Goal: Transaction & Acquisition: Purchase product/service

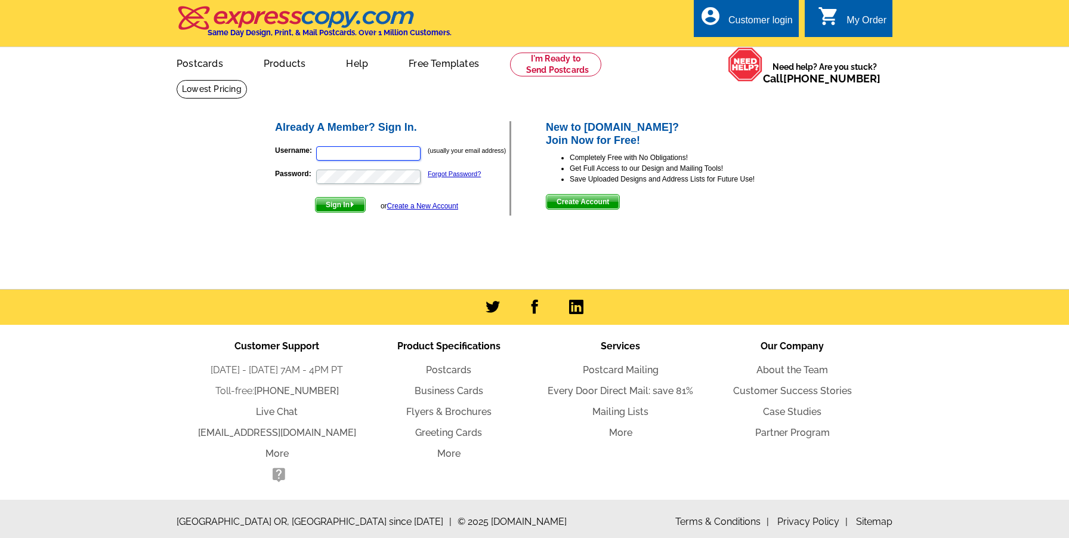
type input "samh@anmtg.com"
click at [335, 206] on span "Sign In" at bounding box center [341, 204] width 50 height 14
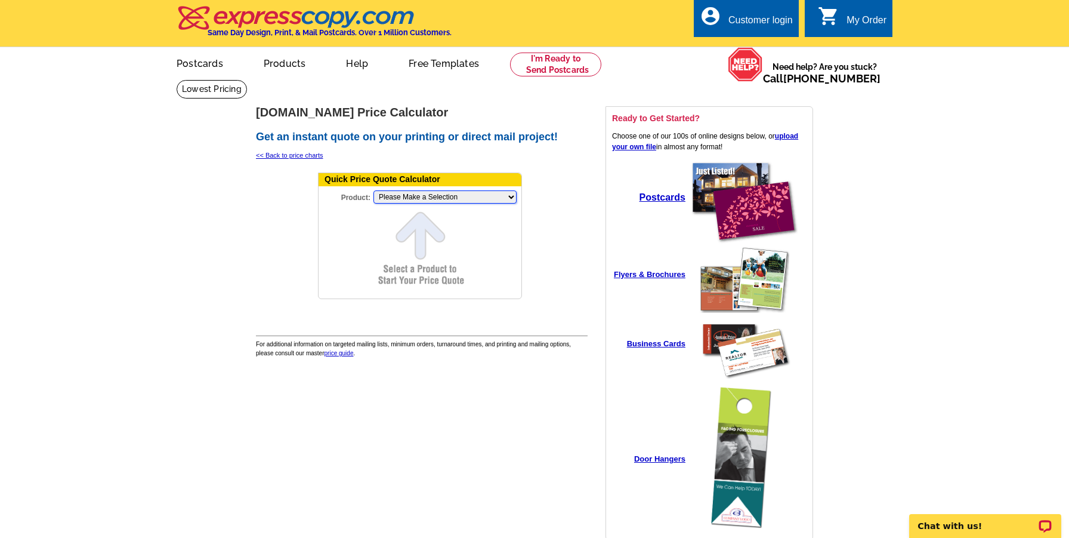
click at [442, 195] on select "Please Make a Selection Jumbo Postcard (5.5" x 8.5") Regular Postcard (4.25" x …" at bounding box center [445, 196] width 143 height 13
select select "11"
click at [374, 191] on select "Please Make a Selection Jumbo Postcard (5.5" x 8.5") Regular Postcard (4.25" x …" at bounding box center [445, 196] width 143 height 13
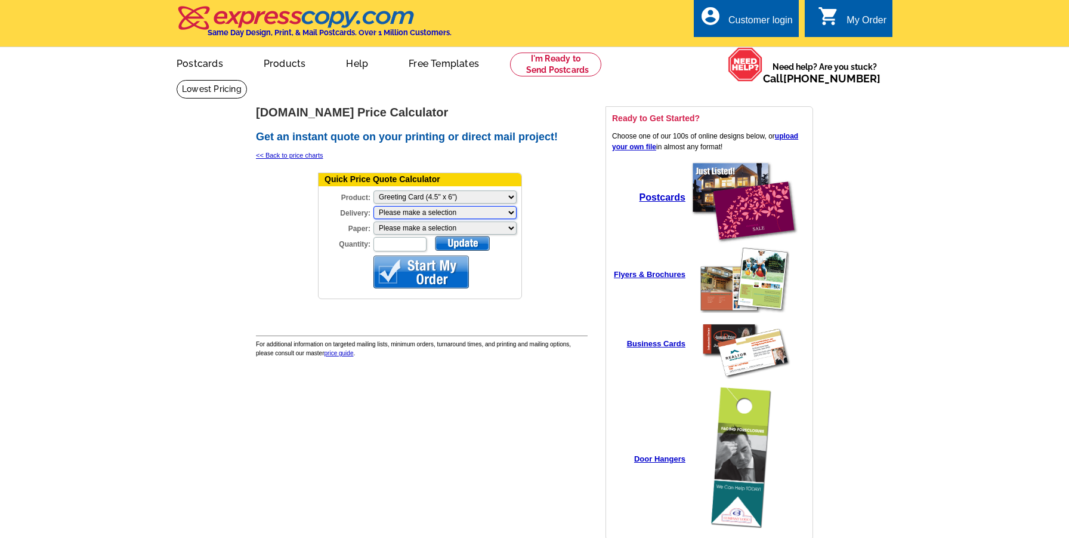
click at [440, 215] on select "Please make a selection Print + Address+USPS First Class Print-Only+Shipped To …" at bounding box center [445, 212] width 143 height 13
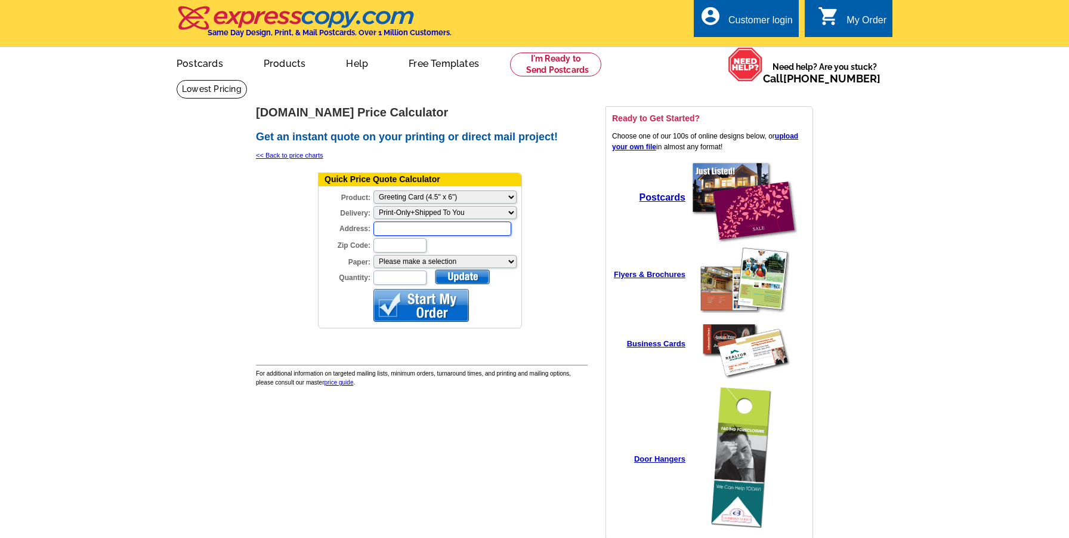
click at [430, 230] on input "Address:" at bounding box center [443, 228] width 138 height 14
click at [402, 230] on input "916" at bounding box center [443, 228] width 138 height 14
type input "916 S Waiola"
type input "60525"
click at [419, 260] on select "Please make a selection Coated Cover Stock Premium Coated Stock" at bounding box center [445, 261] width 143 height 13
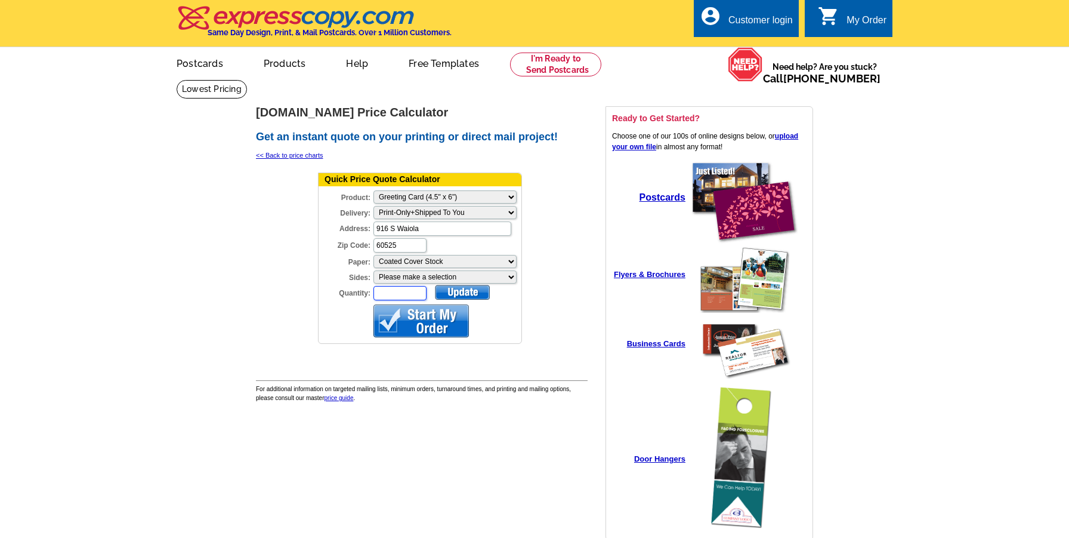
click at [390, 289] on input "Quantity:" at bounding box center [400, 293] width 53 height 14
click at [391, 294] on input "Quantity:" at bounding box center [400, 293] width 53 height 14
type input "65"
click at [446, 295] on div at bounding box center [462, 292] width 55 height 15
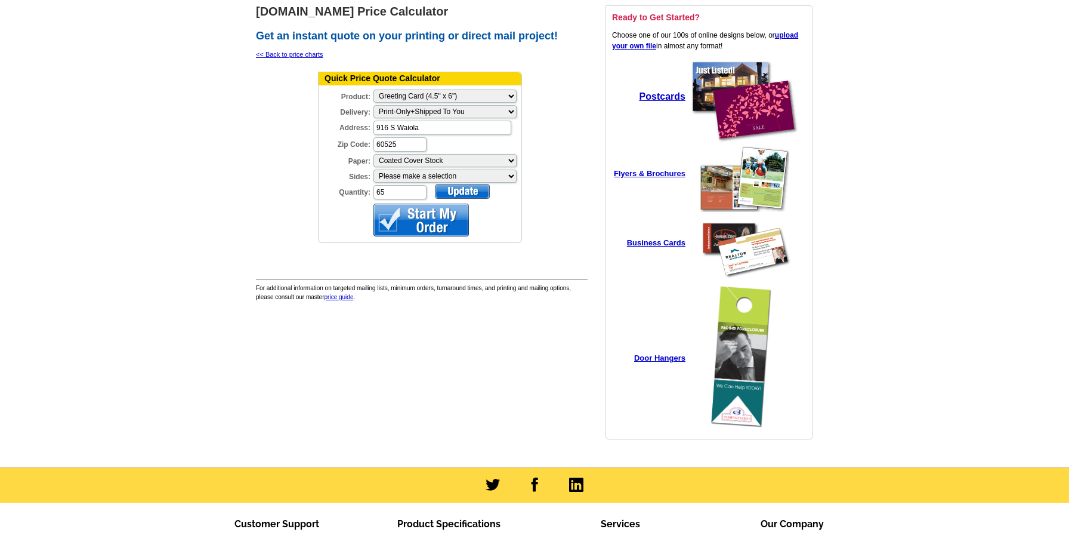
scroll to position [119, 0]
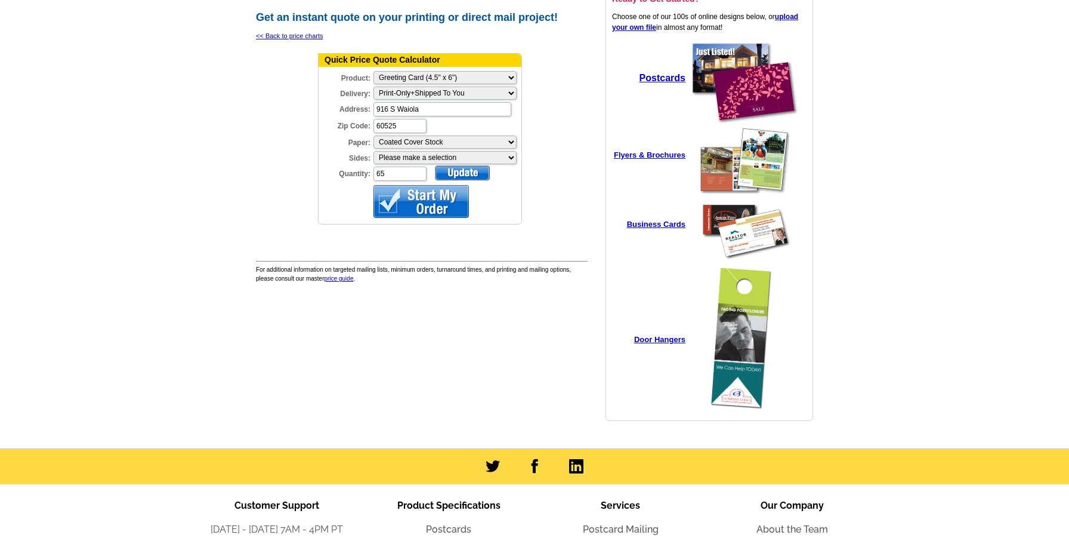
click at [407, 207] on div at bounding box center [421, 201] width 95 height 33
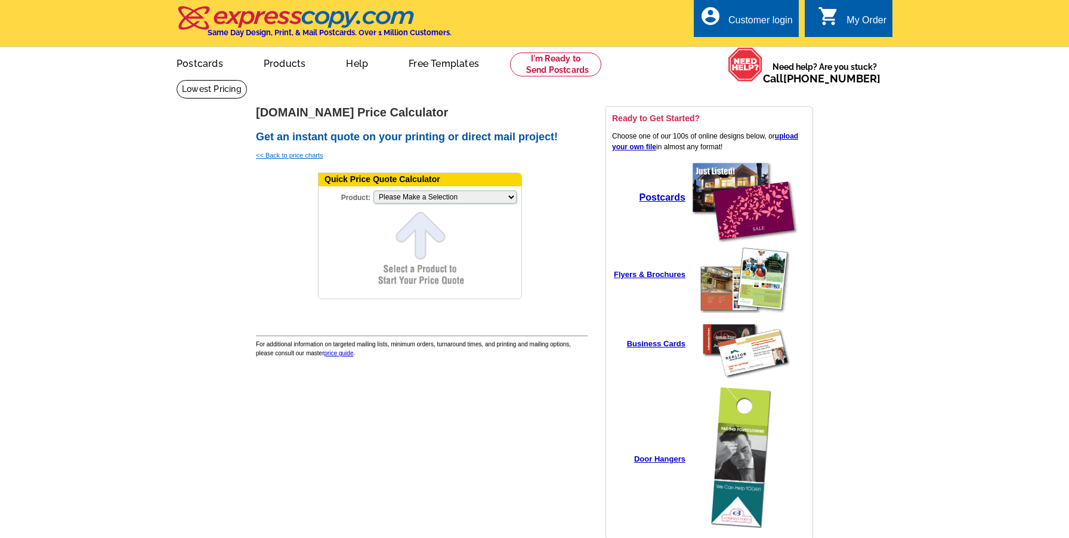
click at [295, 155] on link "<< Back to price charts" at bounding box center [289, 155] width 67 height 7
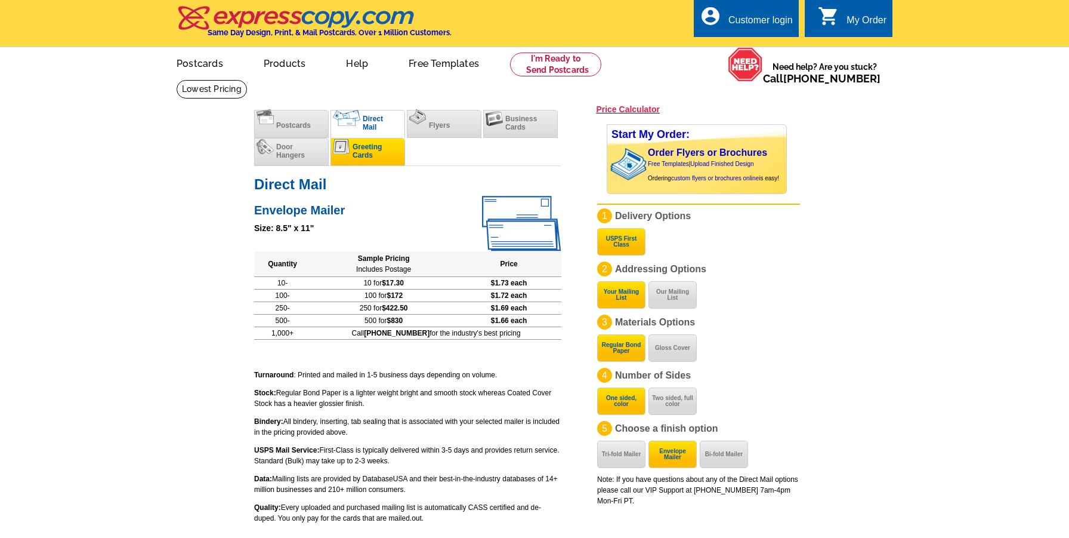
click at [384, 156] on li "Greeting Cards" at bounding box center [368, 152] width 75 height 28
